Goal: Information Seeking & Learning: Learn about a topic

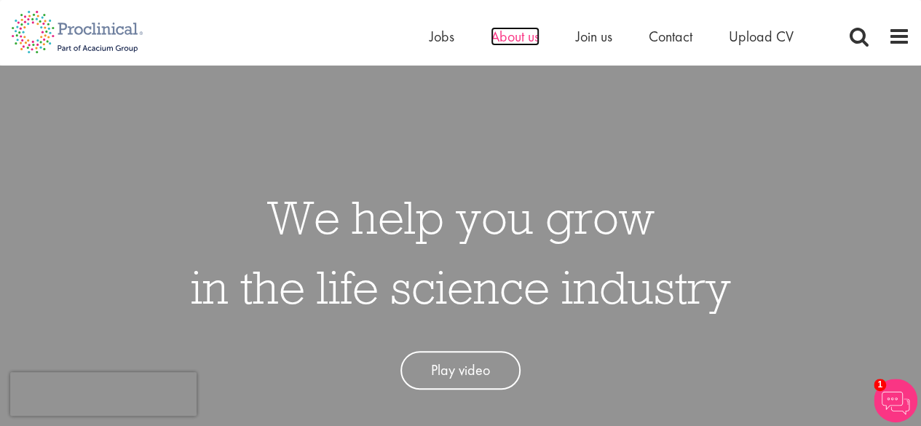
click at [496, 42] on span "About us" at bounding box center [515, 36] width 49 height 19
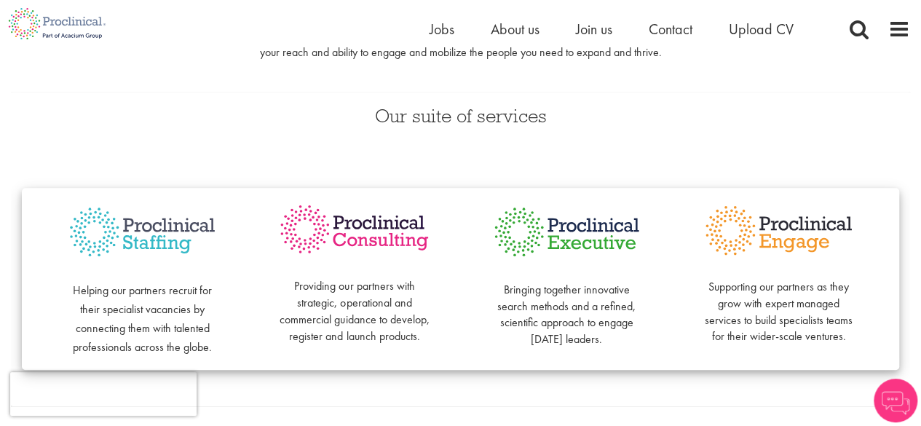
scroll to position [291, 0]
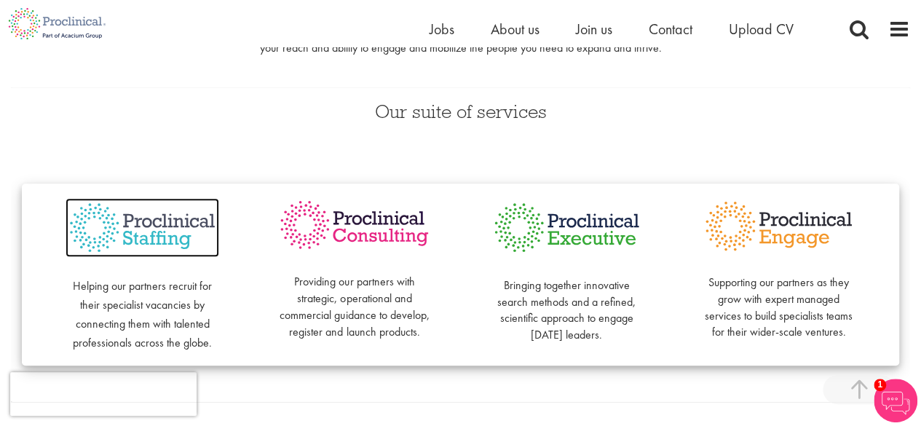
click at [157, 231] on img at bounding box center [143, 228] width 154 height 60
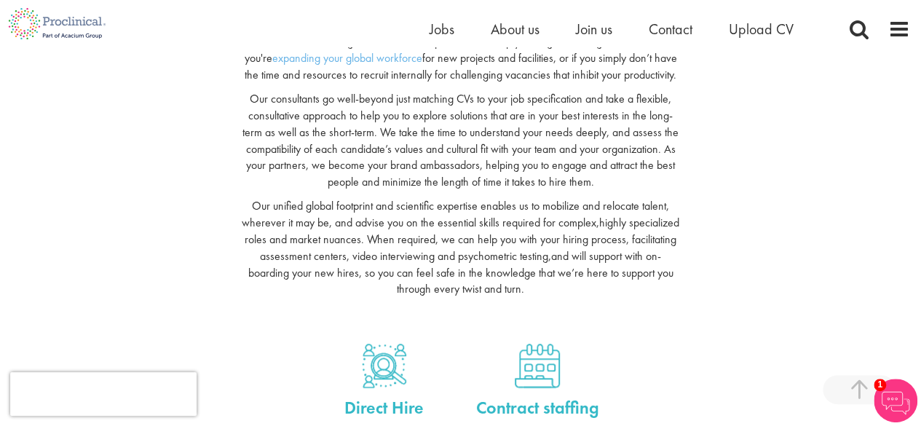
scroll to position [364, 0]
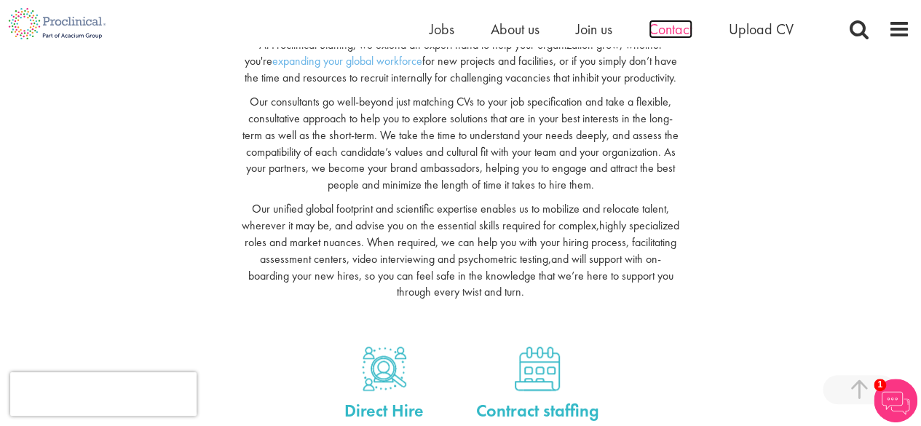
click at [658, 31] on span "Contact" at bounding box center [671, 29] width 44 height 19
click at [438, 37] on span "Jobs" at bounding box center [442, 29] width 25 height 19
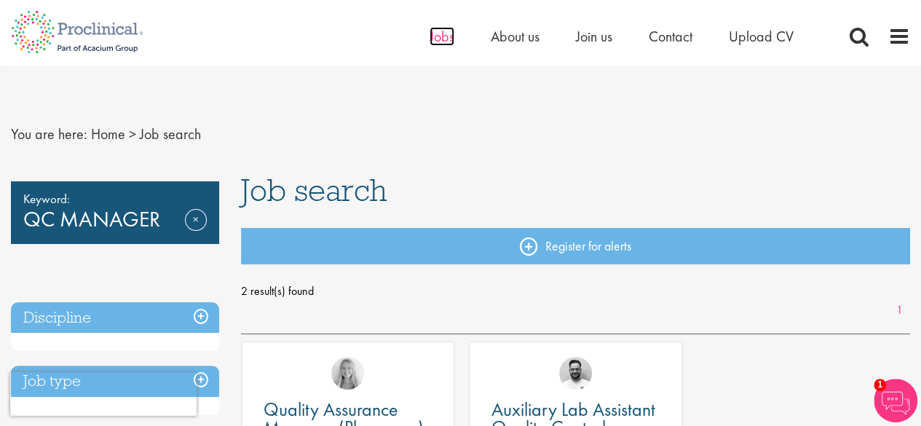
click at [430, 36] on span "Jobs" at bounding box center [442, 36] width 25 height 19
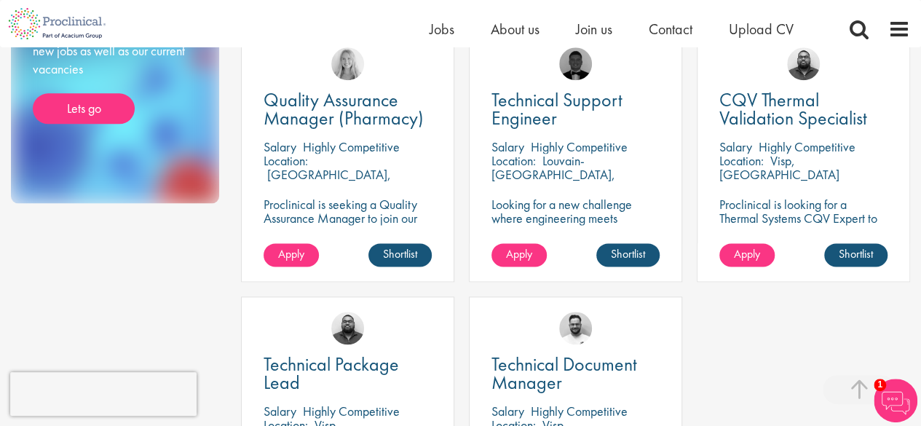
scroll to position [801, 0]
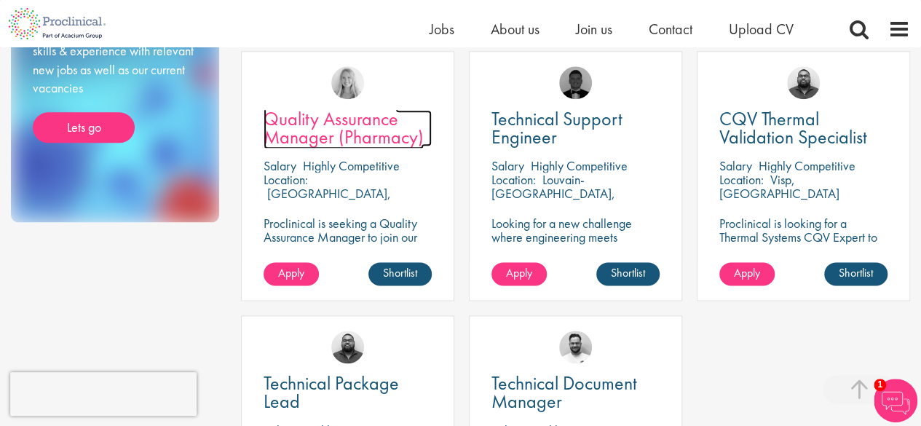
click at [327, 136] on span "Quality Assurance Manager (Pharmacy)" at bounding box center [344, 127] width 160 height 43
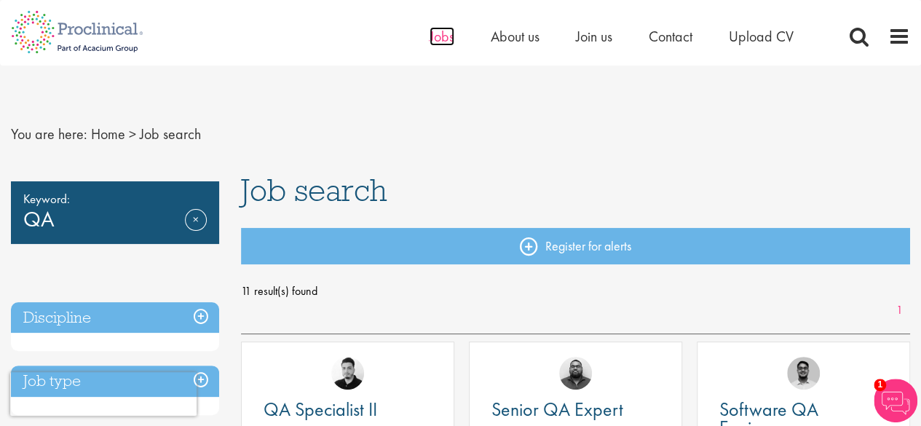
click at [434, 31] on span "Jobs" at bounding box center [442, 36] width 25 height 19
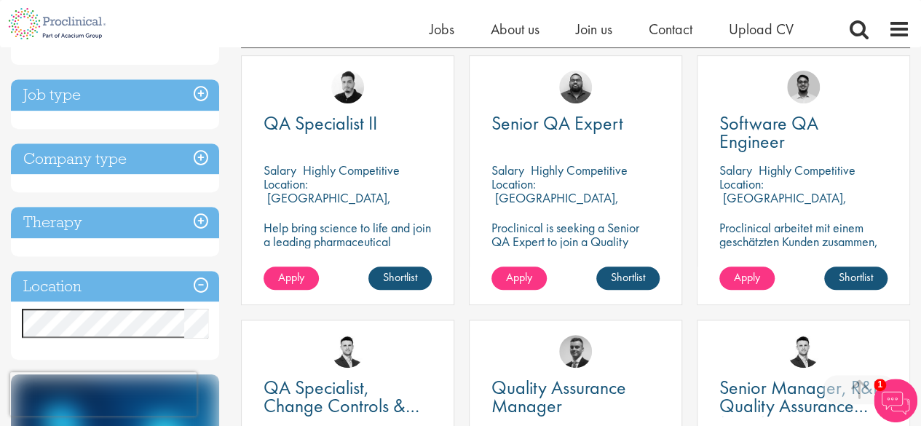
scroll to position [291, 0]
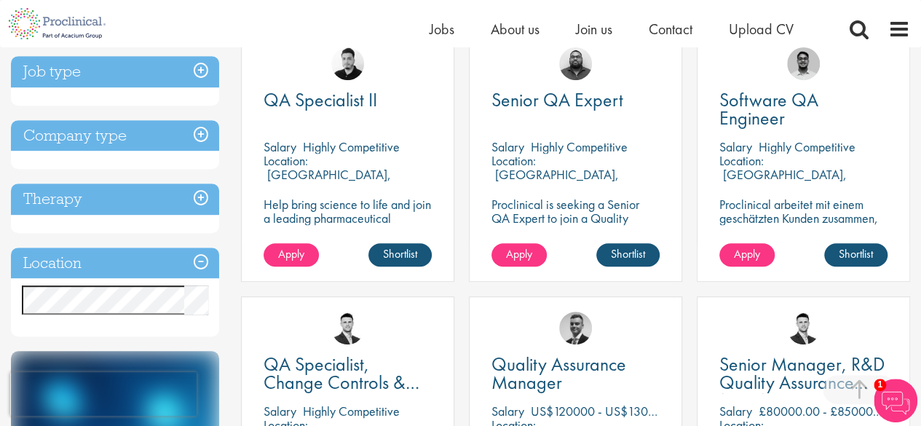
click at [197, 260] on h3 "Location" at bounding box center [115, 263] width 208 height 31
click at [141, 261] on h3 "Location" at bounding box center [115, 263] width 208 height 31
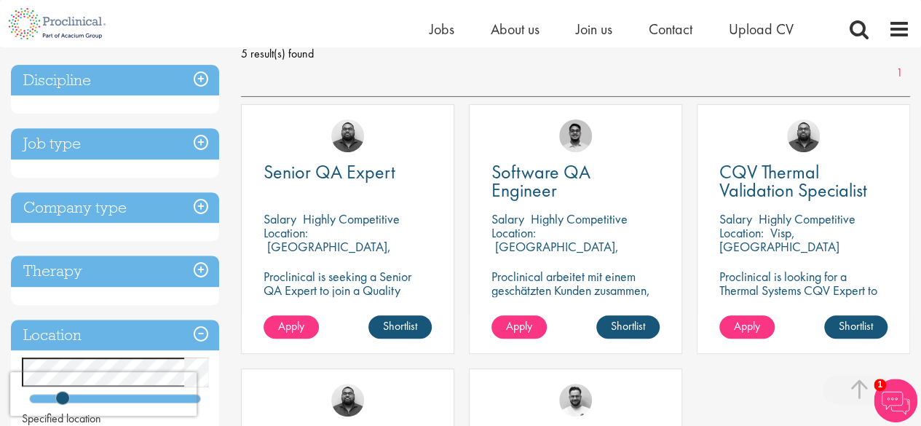
scroll to position [218, 0]
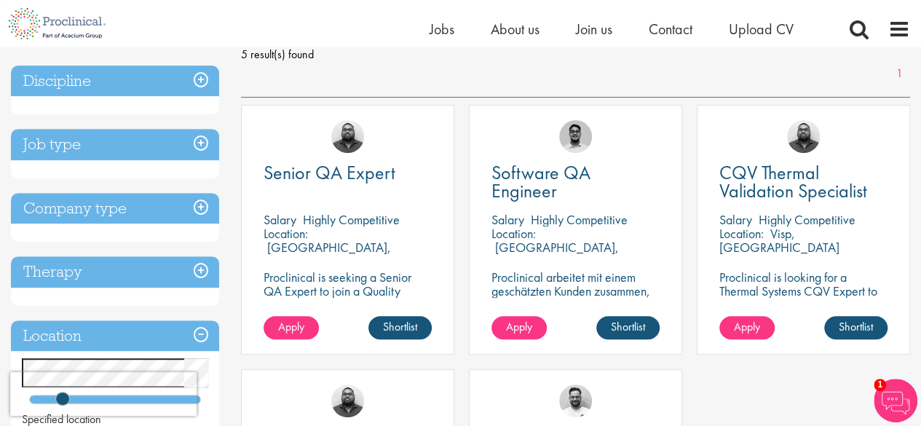
click at [343, 202] on div "Senior QA Expert [GEOGRAPHIC_DATA] Highly Competitive Location: [GEOGRAPHIC_DAT…" at bounding box center [347, 230] width 213 height 250
click at [340, 168] on span "Senior QA Expert" at bounding box center [330, 172] width 132 height 25
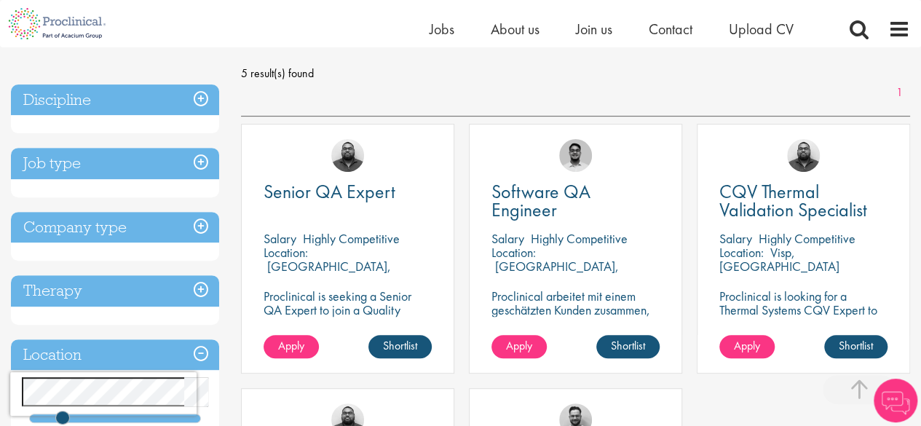
scroll to position [156, 0]
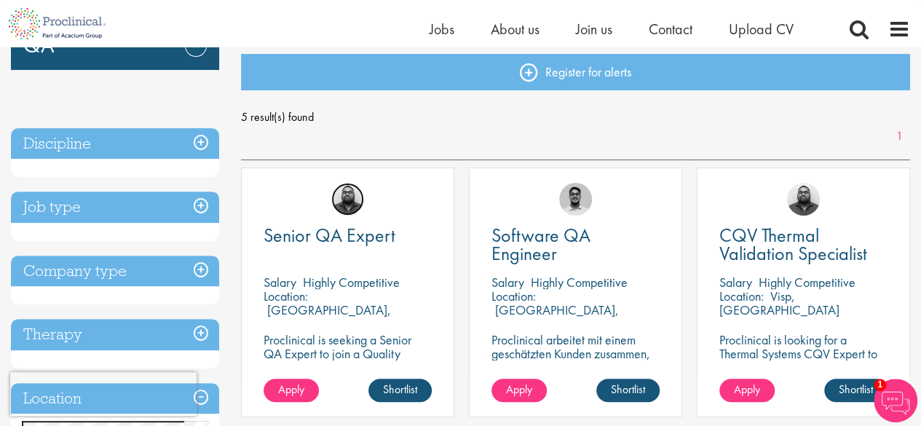
click at [351, 191] on img at bounding box center [347, 199] width 33 height 33
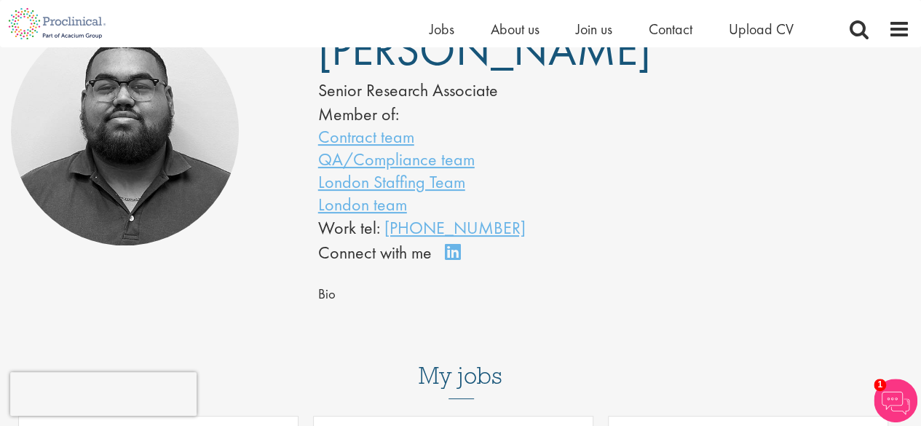
scroll to position [73, 0]
